Goal: Task Accomplishment & Management: Manage account settings

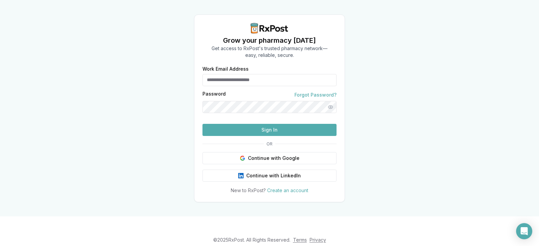
click at [249, 74] on input "Work Email Address" at bounding box center [270, 80] width 134 height 12
type input "**********"
click at [240, 136] on button "Sign In" at bounding box center [270, 130] width 134 height 12
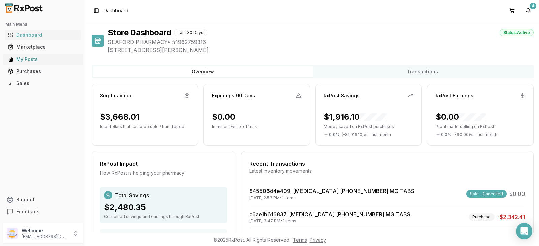
click at [32, 58] on div "My Posts" at bounding box center [43, 59] width 70 height 7
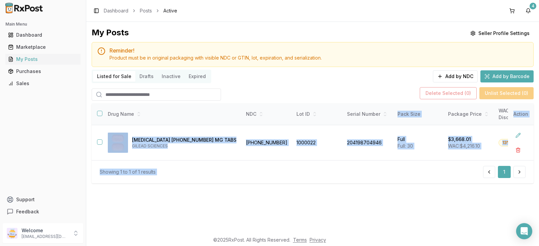
drag, startPoint x: 382, startPoint y: 163, endPoint x: 450, endPoint y: 161, distance: 68.1
click at [450, 161] on div "Drug Name NDC Lot ID Serial Number Pack Size Package Price WAC Discount Expirat…" at bounding box center [313, 143] width 442 height 80
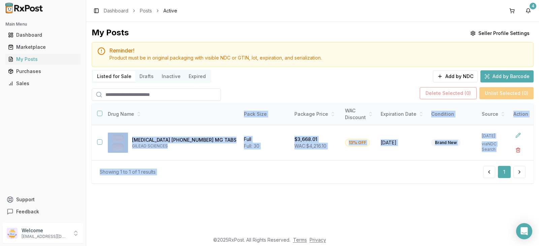
scroll to position [0, 168]
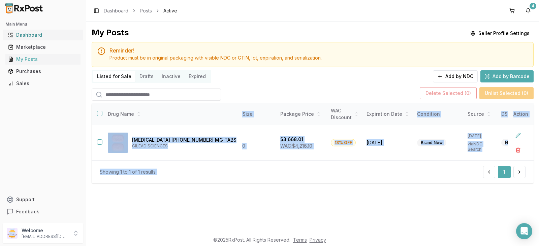
click at [24, 36] on div "Dashboard" at bounding box center [43, 35] width 70 height 7
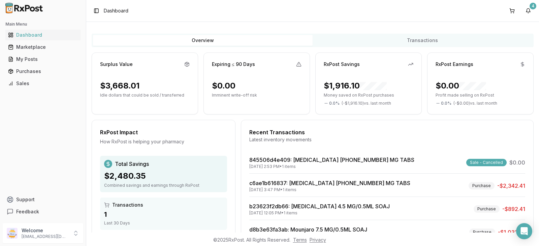
scroll to position [67, 0]
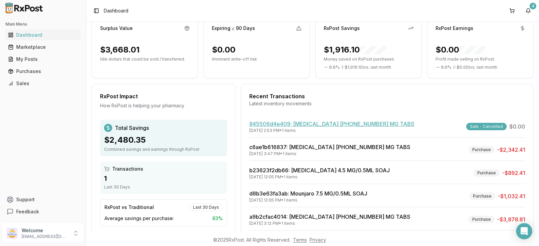
click at [314, 126] on link "845506d4e409 : [MEDICAL_DATA] [PHONE_NUMBER] MG TABS" at bounding box center [331, 124] width 165 height 7
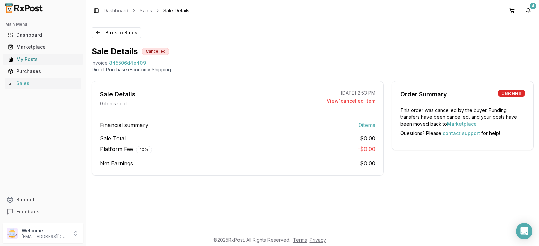
click at [27, 60] on div "My Posts" at bounding box center [43, 59] width 70 height 7
